Goal: Obtain resource: Obtain resource

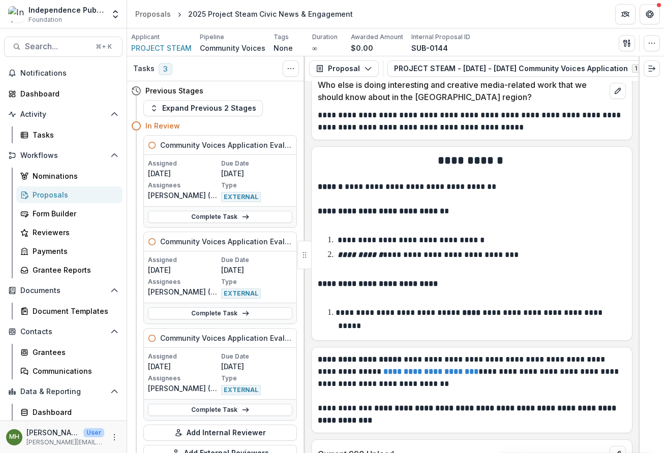
scroll to position [7023, 0]
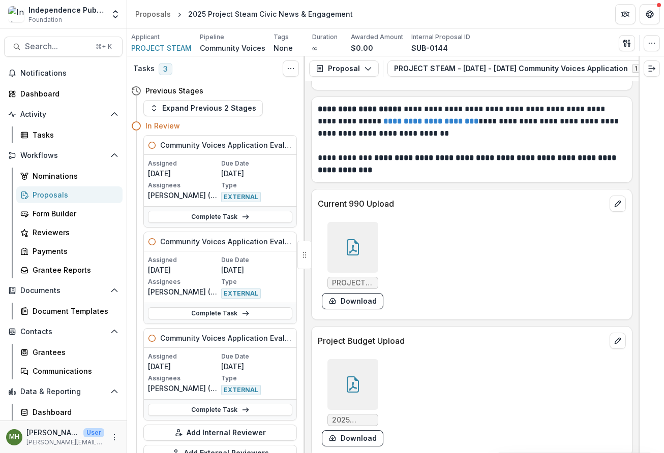
click at [356, 239] on icon at bounding box center [353, 247] width 16 height 16
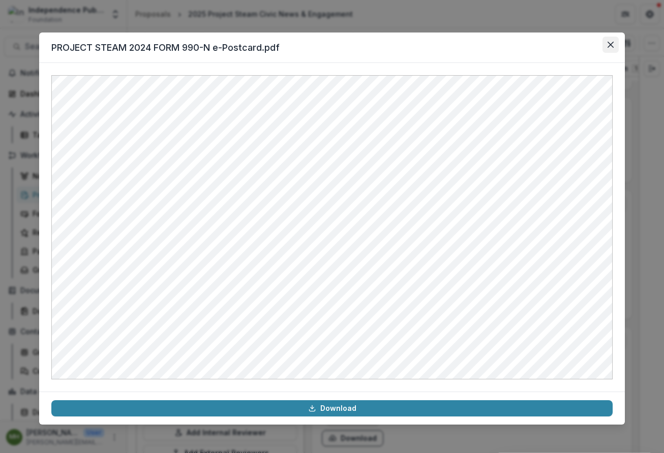
click at [614, 47] on button "Close" at bounding box center [610, 45] width 16 height 16
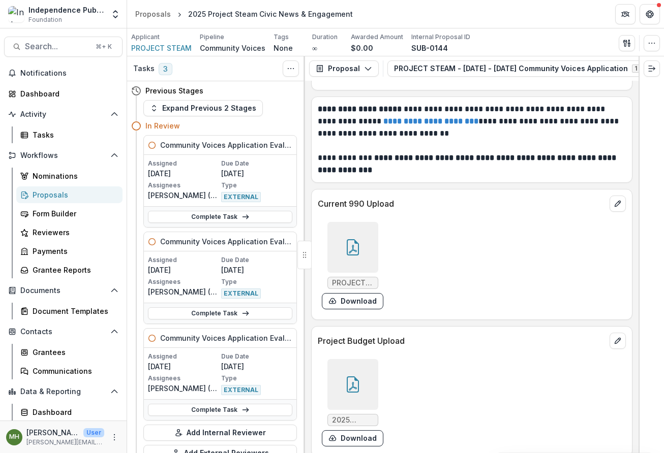
click at [351, 377] on icon at bounding box center [353, 385] width 16 height 16
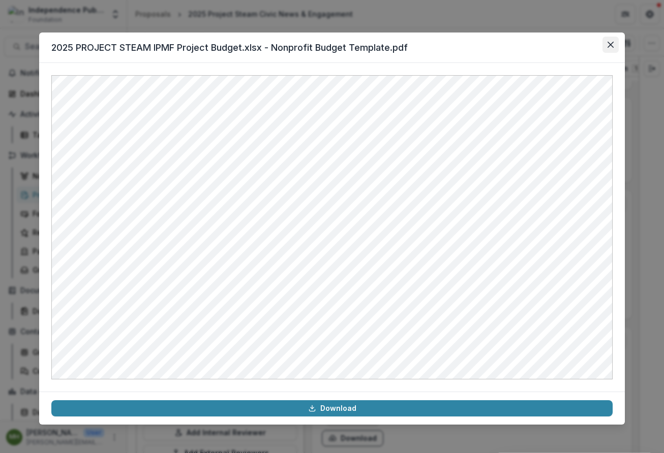
click at [612, 41] on button "Close" at bounding box center [610, 45] width 16 height 16
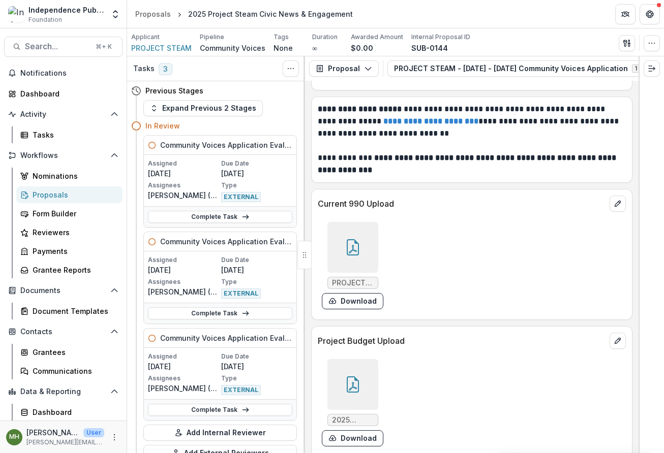
click at [347, 228] on div at bounding box center [352, 247] width 51 height 51
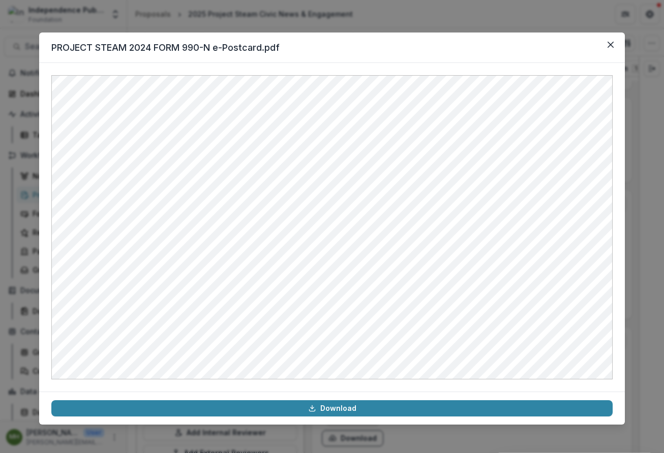
click at [174, 27] on div "PROJECT STEAM 2024 FORM 990-N e-Postcard.pdf Download" at bounding box center [332, 226] width 664 height 453
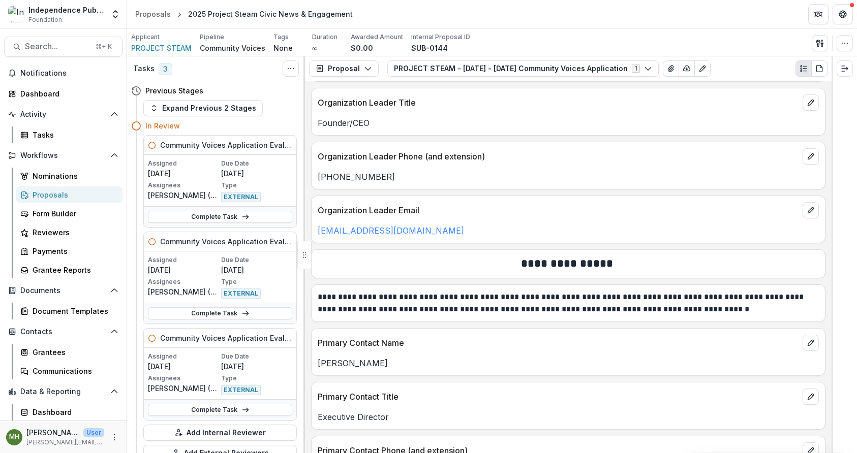
scroll to position [2727, 0]
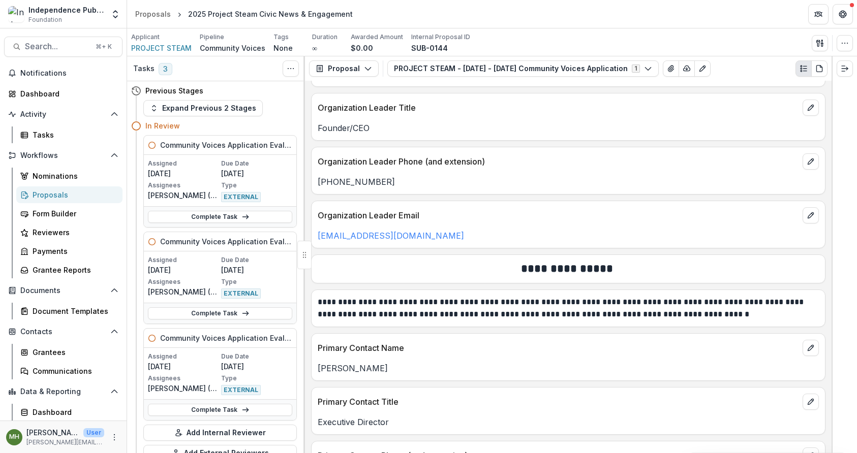
drag, startPoint x: 469, startPoint y: 207, endPoint x: 313, endPoint y: 214, distance: 156.2
click at [314, 230] on div "[EMAIL_ADDRESS][DOMAIN_NAME]" at bounding box center [568, 236] width 513 height 12
copy link "[EMAIL_ADDRESS][DOMAIN_NAME]"
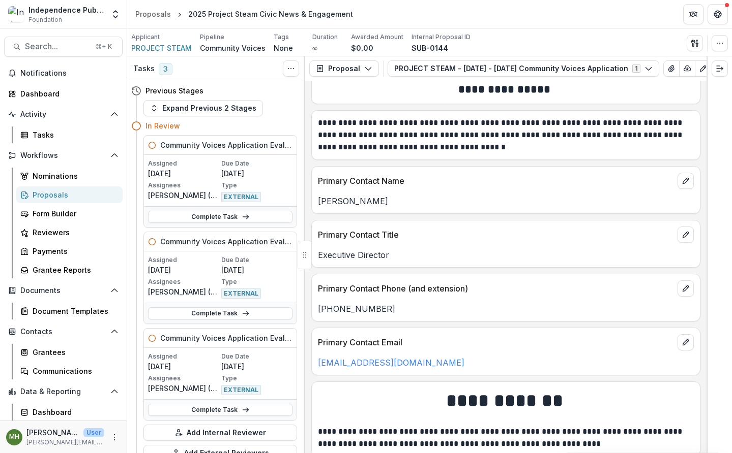
scroll to position [3113, 0]
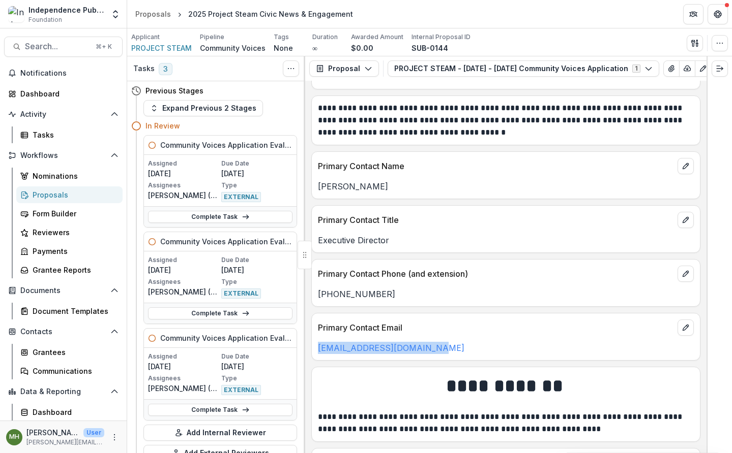
drag, startPoint x: 423, startPoint y: 352, endPoint x: 317, endPoint y: 355, distance: 106.8
click at [317, 354] on div "[EMAIL_ADDRESS][DOMAIN_NAME]" at bounding box center [506, 348] width 388 height 12
copy link "[EMAIL_ADDRESS][DOMAIN_NAME]"
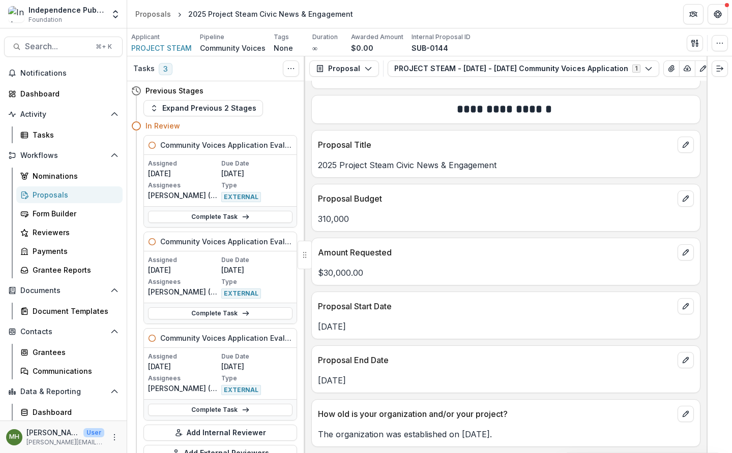
scroll to position [4047, 0]
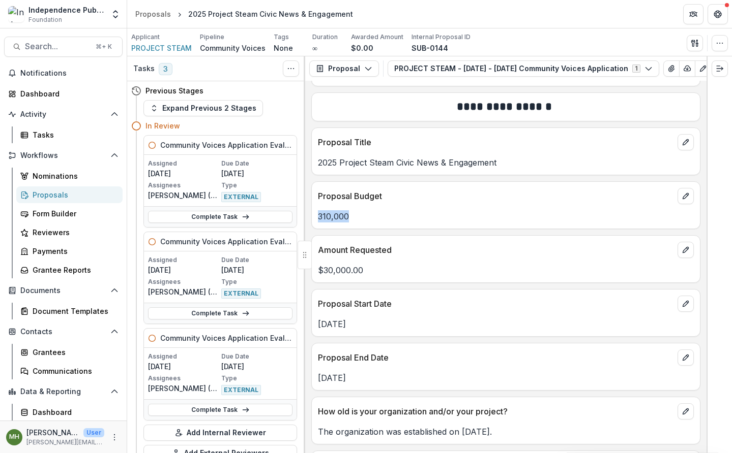
drag, startPoint x: 348, startPoint y: 219, endPoint x: 315, endPoint y: 220, distance: 32.6
click at [315, 220] on div "310,000" at bounding box center [506, 216] width 388 height 12
copy p "310,000"
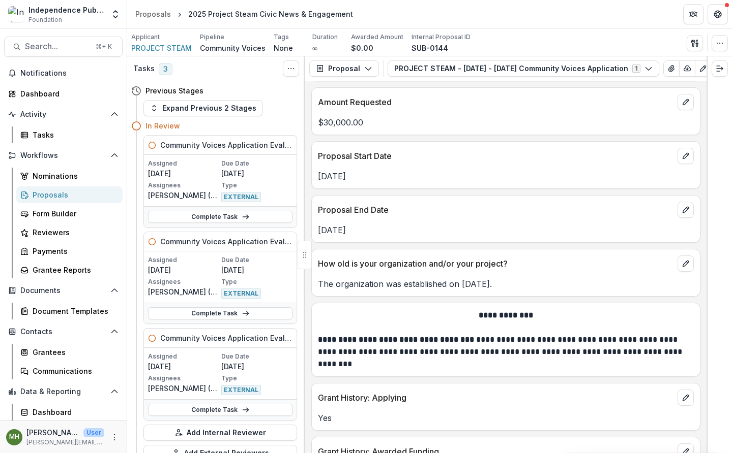
scroll to position [4196, 0]
drag, startPoint x: 372, startPoint y: 232, endPoint x: 316, endPoint y: 235, distance: 56.5
click at [316, 235] on div "[DATE]" at bounding box center [506, 230] width 388 height 12
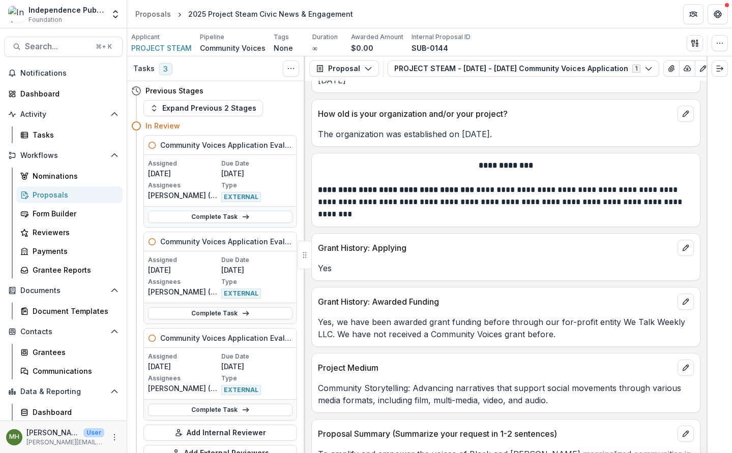
scroll to position [4359, 0]
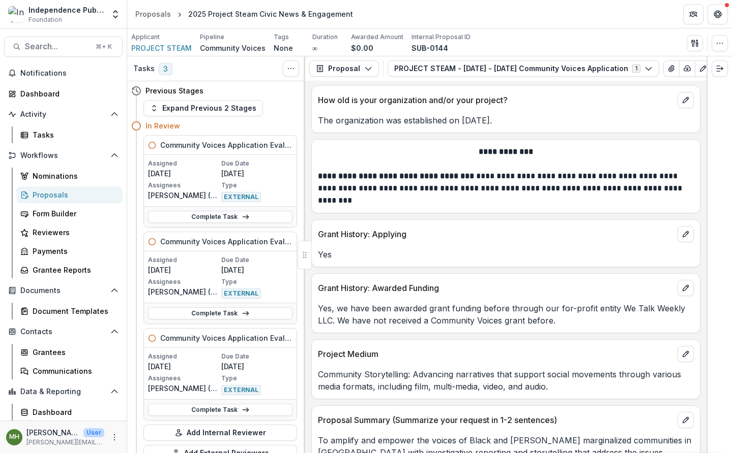
click at [413, 323] on p "Yes, we have been awarded grant funding before through our for-profit entity We…" at bounding box center [506, 314] width 376 height 24
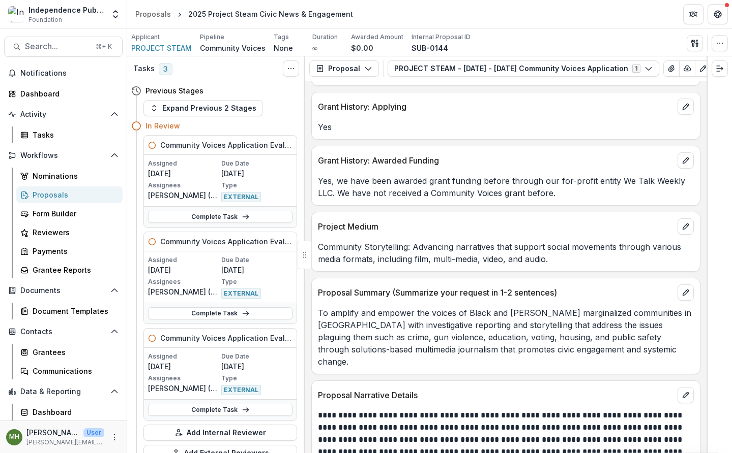
scroll to position [4487, 0]
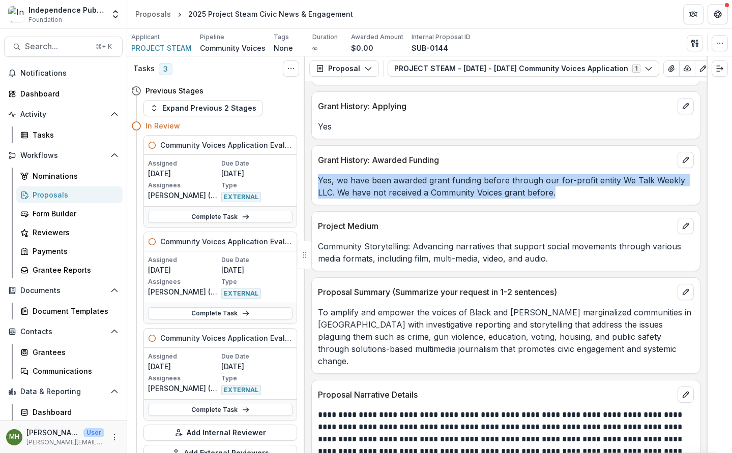
drag, startPoint x: 475, startPoint y: 195, endPoint x: 325, endPoint y: 184, distance: 149.9
click at [317, 186] on div "Yes, we have been awarded grant funding before through our for-profit entity We…" at bounding box center [506, 186] width 388 height 24
copy p "Yes, we have been awarded grant funding before through our for-profit entity We…"
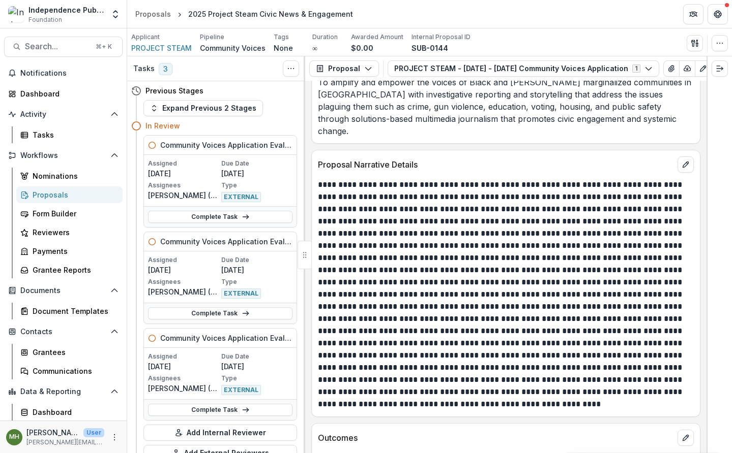
scroll to position [4725, 0]
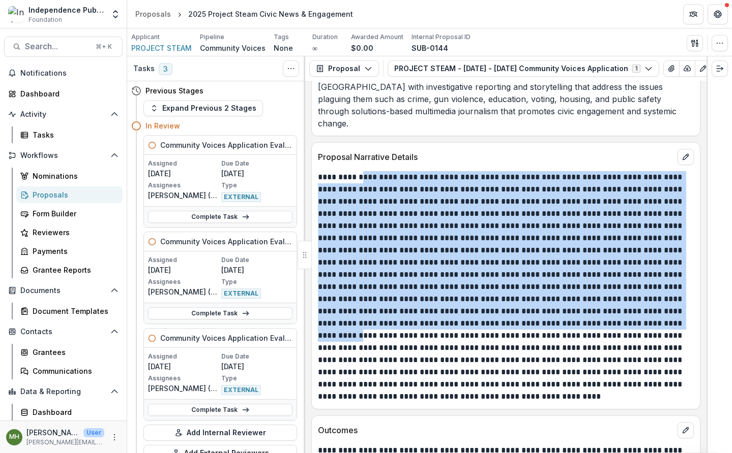
drag, startPoint x: 357, startPoint y: 166, endPoint x: 597, endPoint y: 315, distance: 282.9
click at [597, 315] on p at bounding box center [504, 287] width 373 height 232
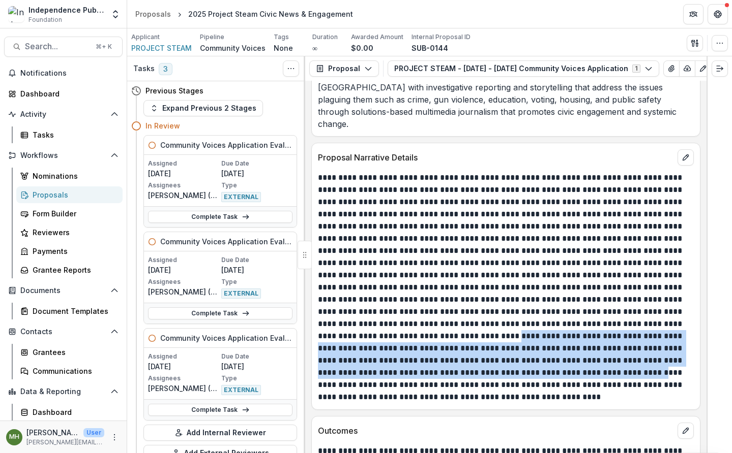
drag, startPoint x: 413, startPoint y: 326, endPoint x: 537, endPoint y: 357, distance: 127.9
click at [537, 357] on p at bounding box center [504, 288] width 373 height 232
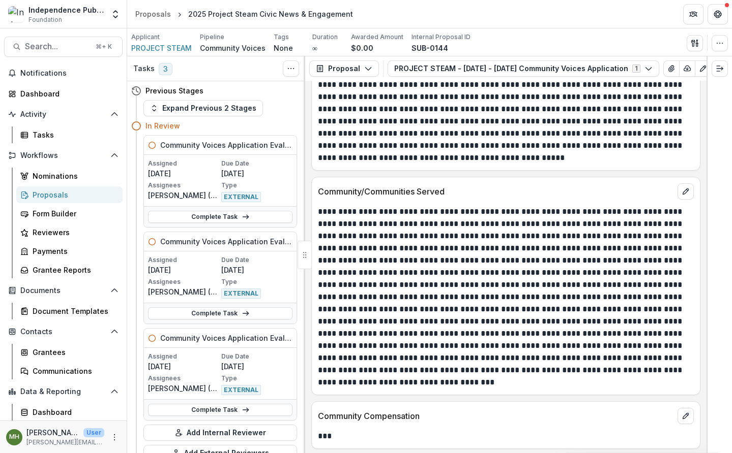
scroll to position [5140, 0]
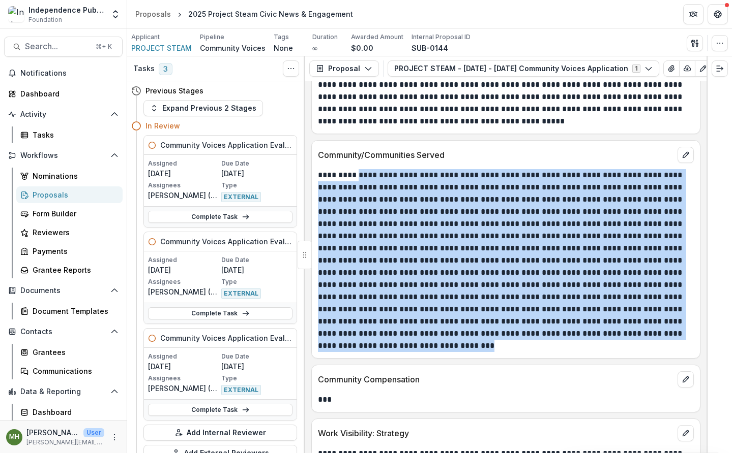
drag, startPoint x: 358, startPoint y: 165, endPoint x: 607, endPoint y: 335, distance: 301.1
click at [607, 335] on p at bounding box center [504, 260] width 373 height 183
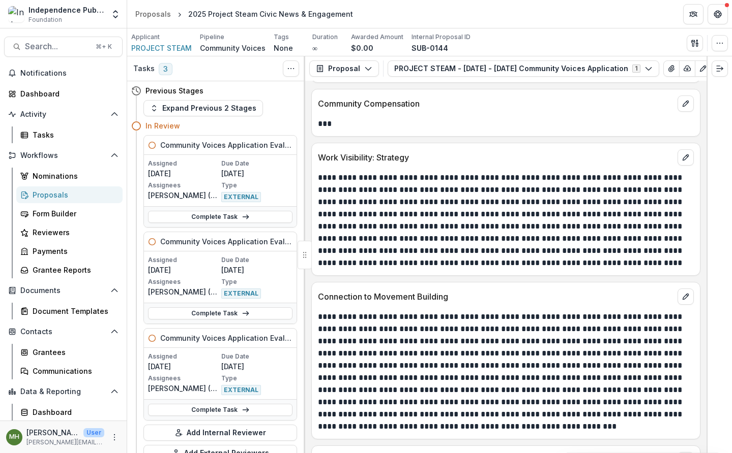
scroll to position [5417, 0]
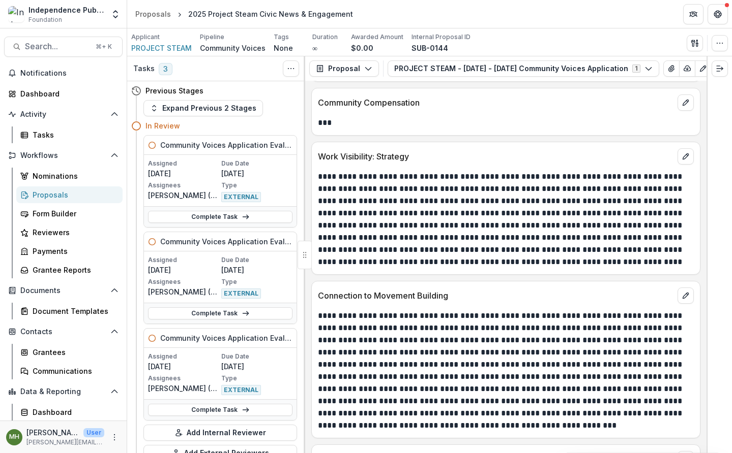
click at [461, 208] on p "**********" at bounding box center [504, 220] width 373 height 98
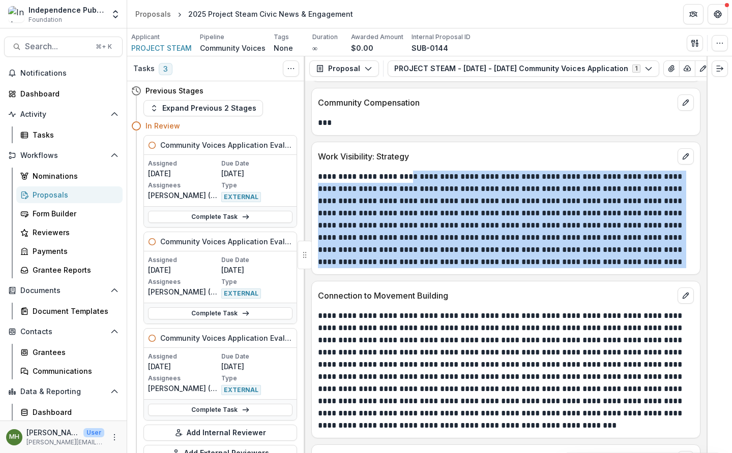
drag, startPoint x: 461, startPoint y: 172, endPoint x: 660, endPoint y: 252, distance: 214.2
click at [663, 256] on p "**********" at bounding box center [504, 220] width 373 height 98
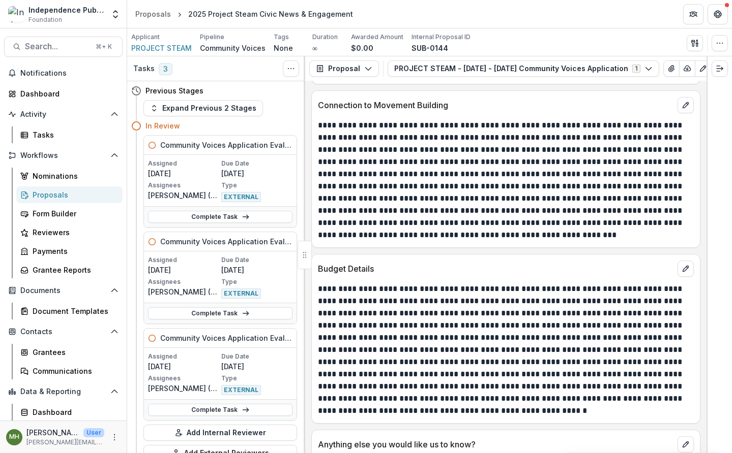
scroll to position [5588, 0]
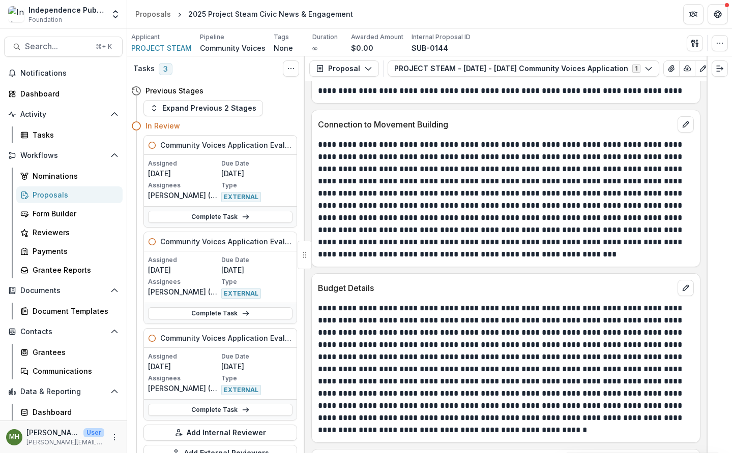
click at [522, 210] on p "**********" at bounding box center [504, 200] width 373 height 122
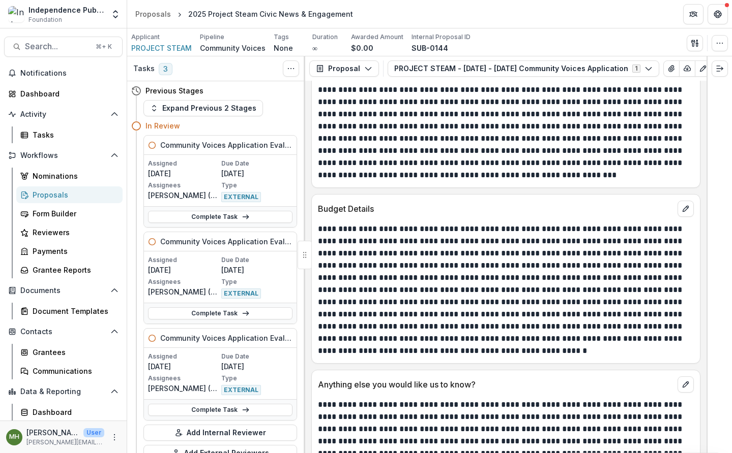
scroll to position [5674, 0]
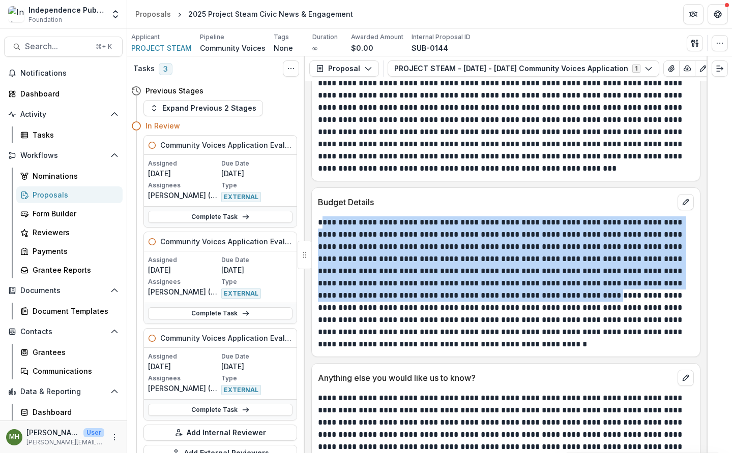
drag, startPoint x: 326, startPoint y: 213, endPoint x: 530, endPoint y: 285, distance: 216.4
click at [530, 286] on p "**********" at bounding box center [504, 284] width 373 height 134
click at [486, 218] on p "**********" at bounding box center [504, 284] width 373 height 134
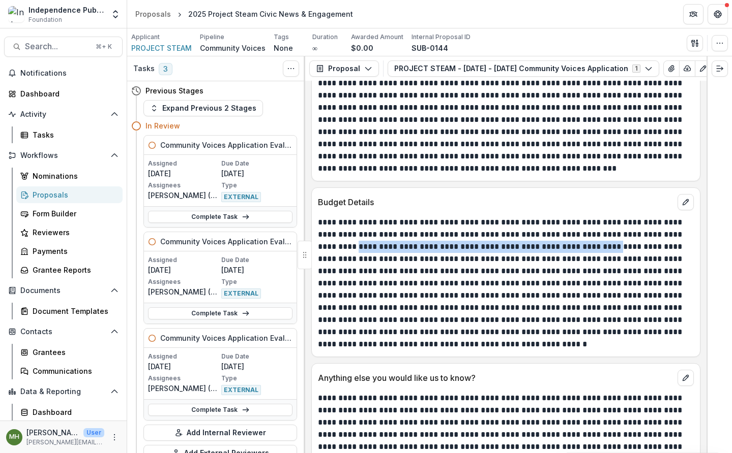
drag, startPoint x: 346, startPoint y: 240, endPoint x: 593, endPoint y: 242, distance: 247.6
click at [593, 242] on p "**********" at bounding box center [504, 284] width 373 height 134
click at [438, 242] on p "**********" at bounding box center [504, 284] width 373 height 134
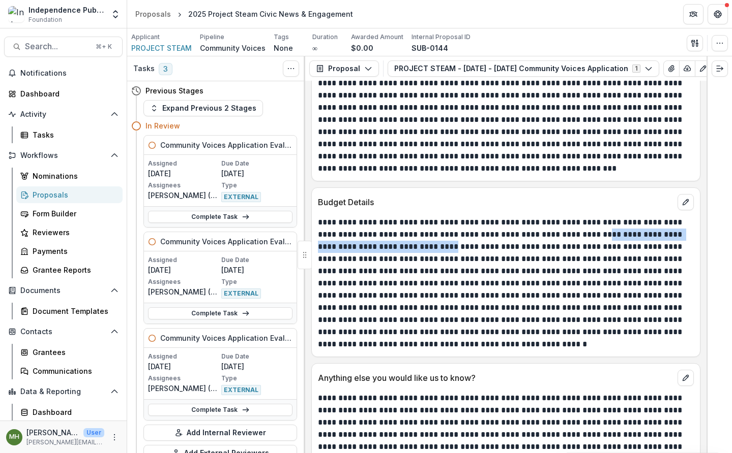
drag, startPoint x: 436, startPoint y: 236, endPoint x: 510, endPoint y: 241, distance: 74.4
click at [601, 226] on p "**********" at bounding box center [504, 284] width 373 height 134
click at [461, 248] on p "**********" at bounding box center [504, 284] width 373 height 134
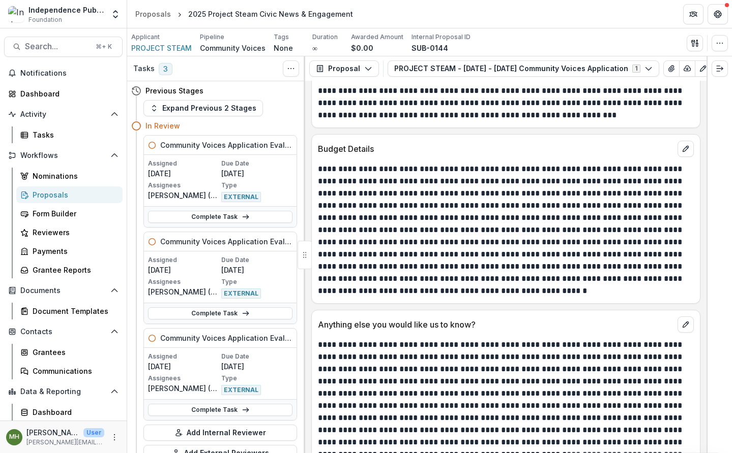
scroll to position [5734, 0]
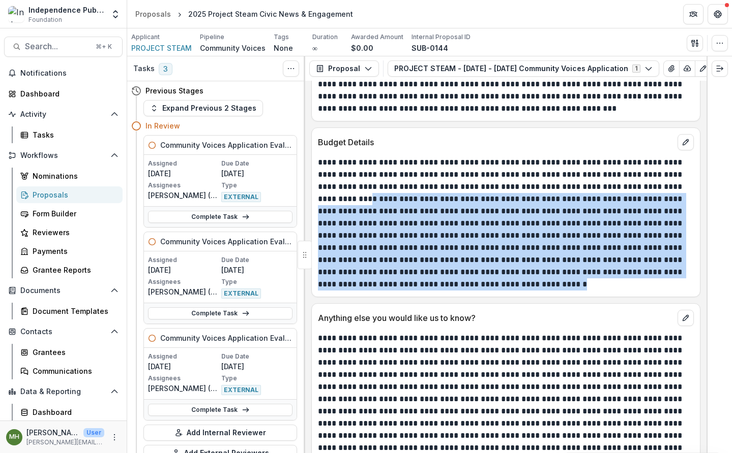
drag, startPoint x: 349, startPoint y: 189, endPoint x: 523, endPoint y: 275, distance: 193.7
click at [523, 275] on p "**********" at bounding box center [504, 224] width 373 height 134
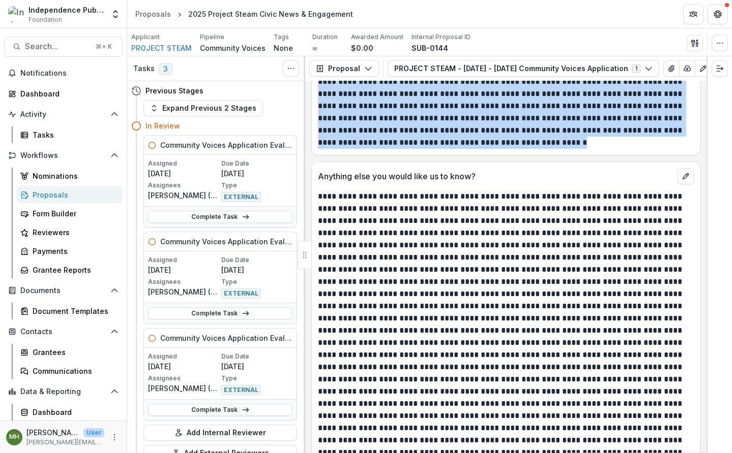
scroll to position [5878, 0]
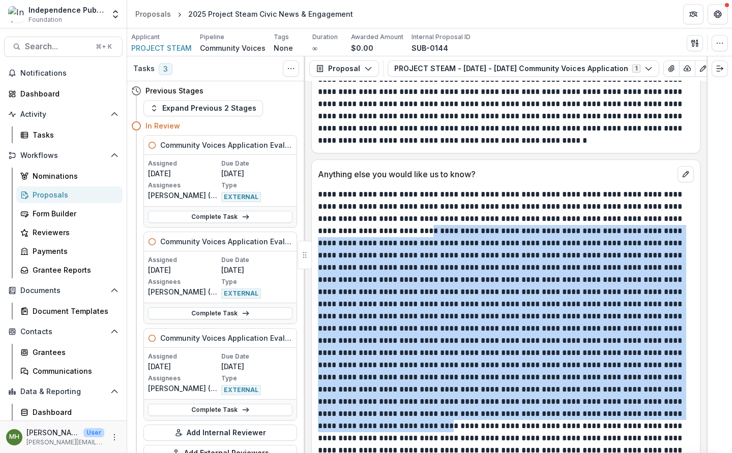
drag, startPoint x: 384, startPoint y: 221, endPoint x: 664, endPoint y: 402, distance: 333.5
click at [663, 402] on p at bounding box center [504, 335] width 373 height 293
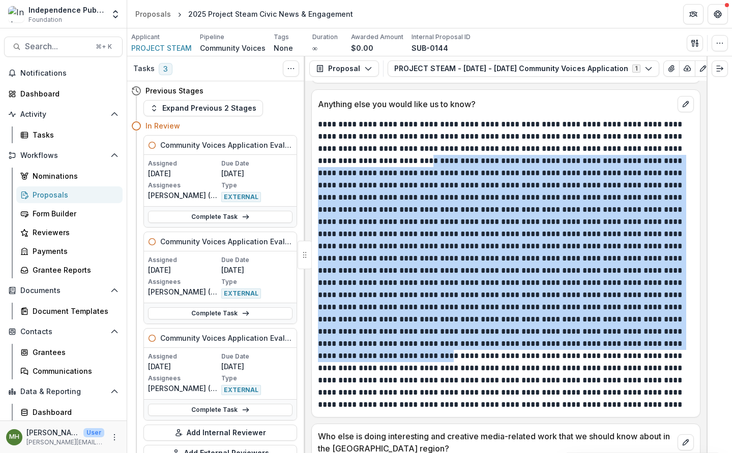
scroll to position [5949, 0]
click at [490, 222] on p at bounding box center [504, 264] width 373 height 293
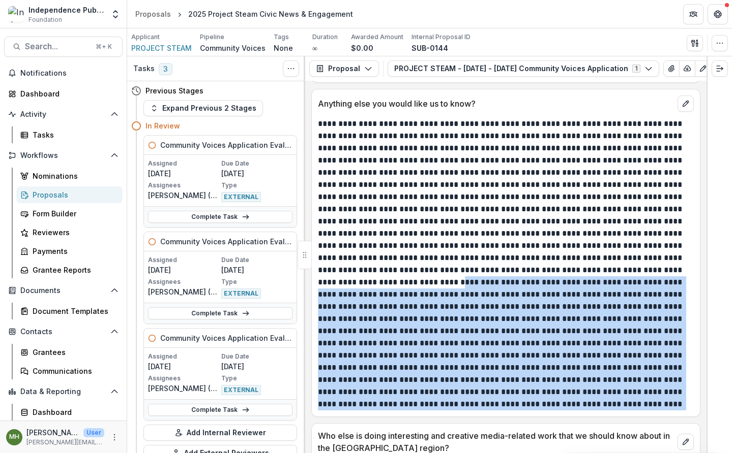
drag, startPoint x: 356, startPoint y: 273, endPoint x: 649, endPoint y: 392, distance: 316.1
click at [649, 392] on p at bounding box center [504, 264] width 373 height 293
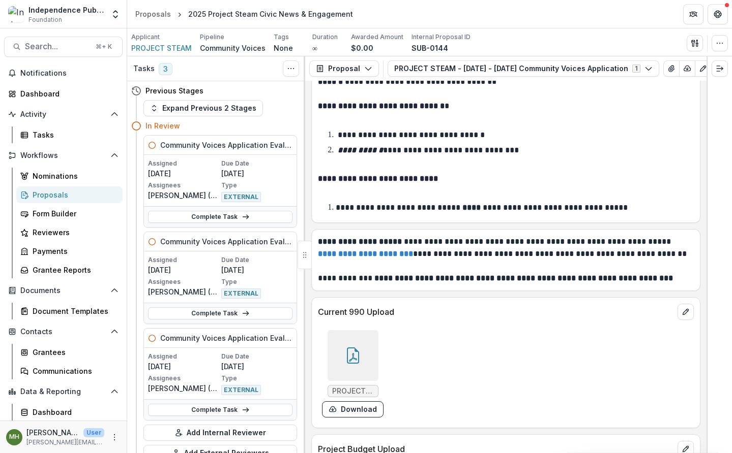
scroll to position [6514, 0]
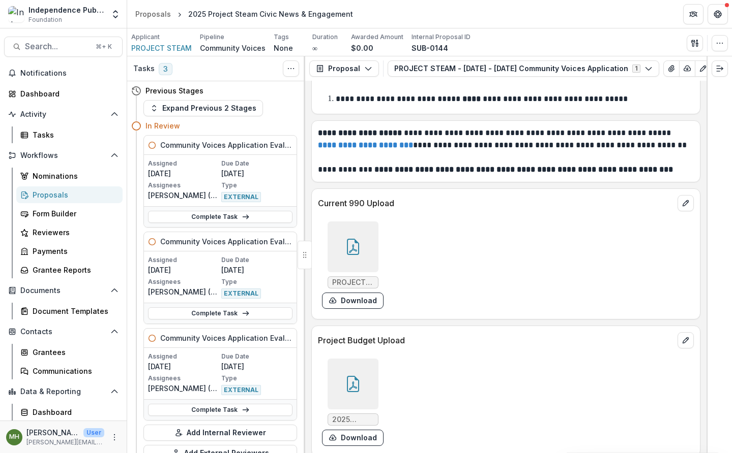
click at [359, 239] on icon at bounding box center [353, 247] width 16 height 16
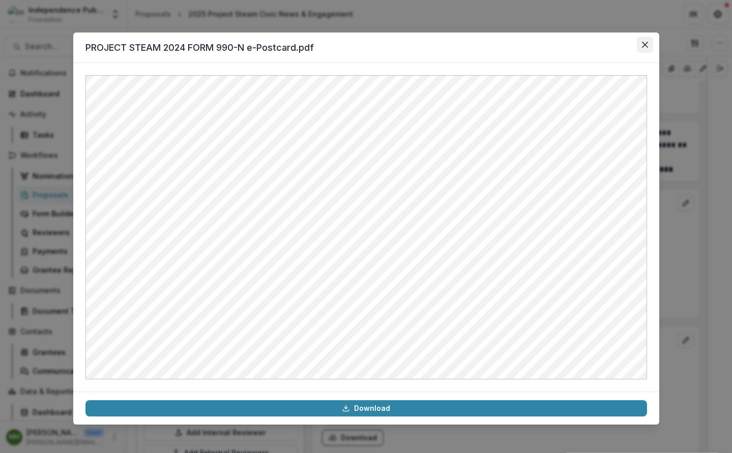
click at [643, 44] on icon "Close" at bounding box center [645, 45] width 6 height 6
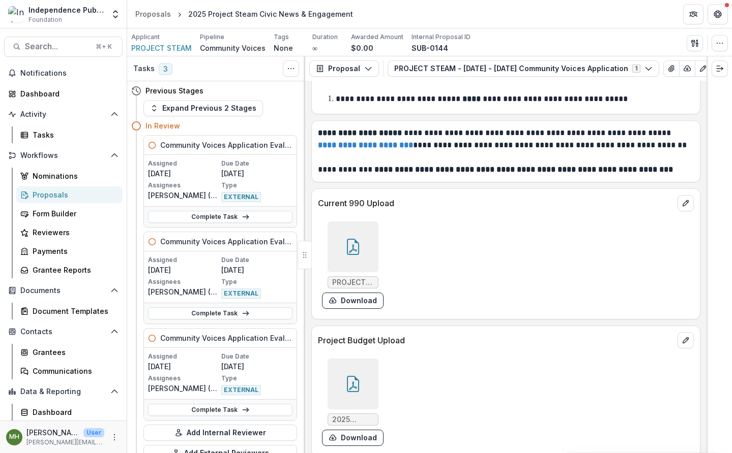
click at [366, 241] on div at bounding box center [352, 247] width 51 height 51
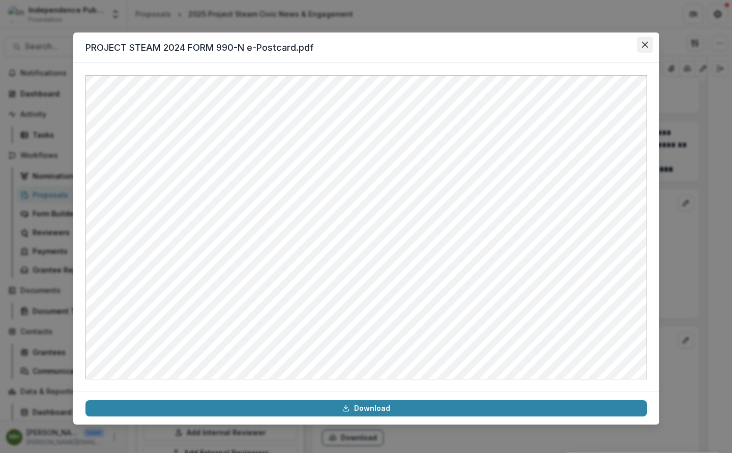
click at [643, 47] on icon "Close" at bounding box center [645, 45] width 6 height 6
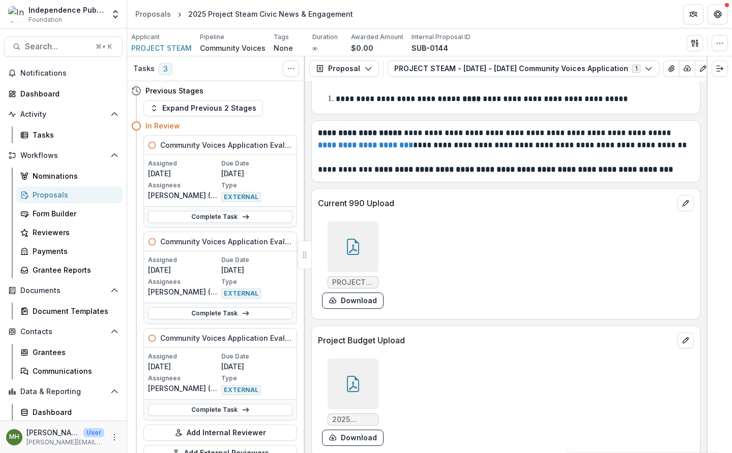
click at [607, 313] on div "**********" at bounding box center [505, 267] width 401 height 373
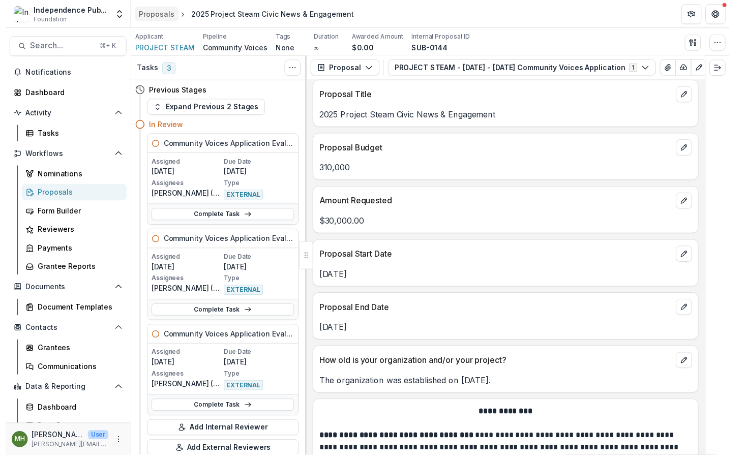
scroll to position [4055, 0]
